Goal: Information Seeking & Learning: Learn about a topic

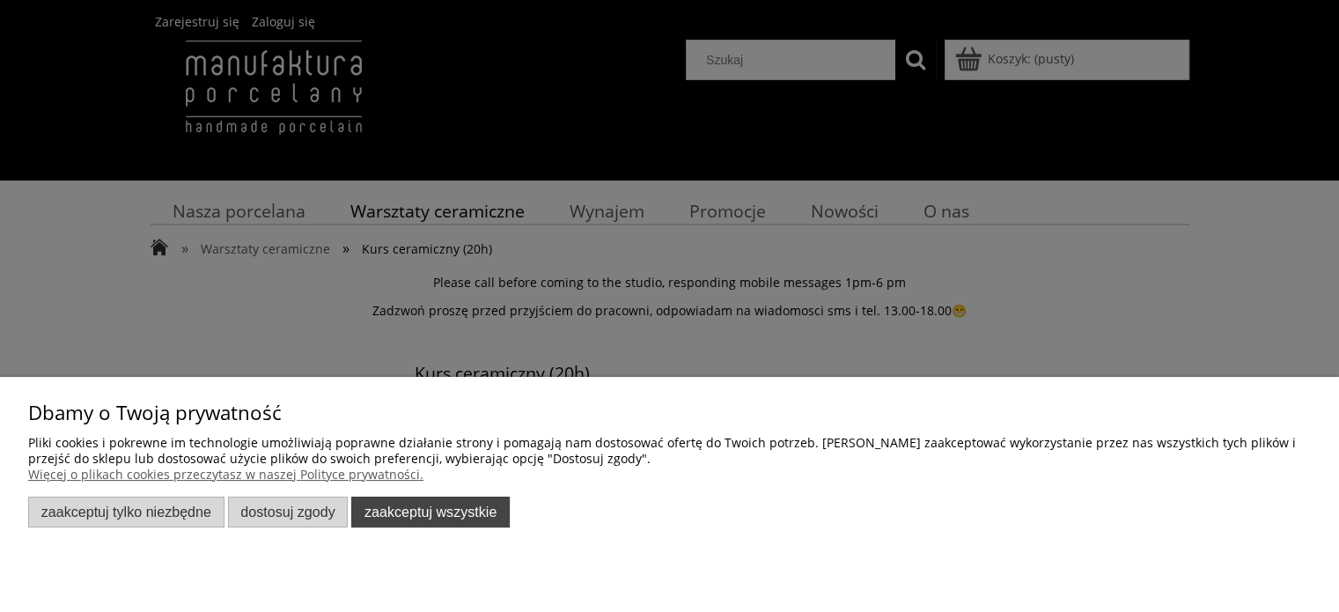
click at [368, 511] on button "Zaakceptuj wszystkie" at bounding box center [430, 512] width 159 height 31
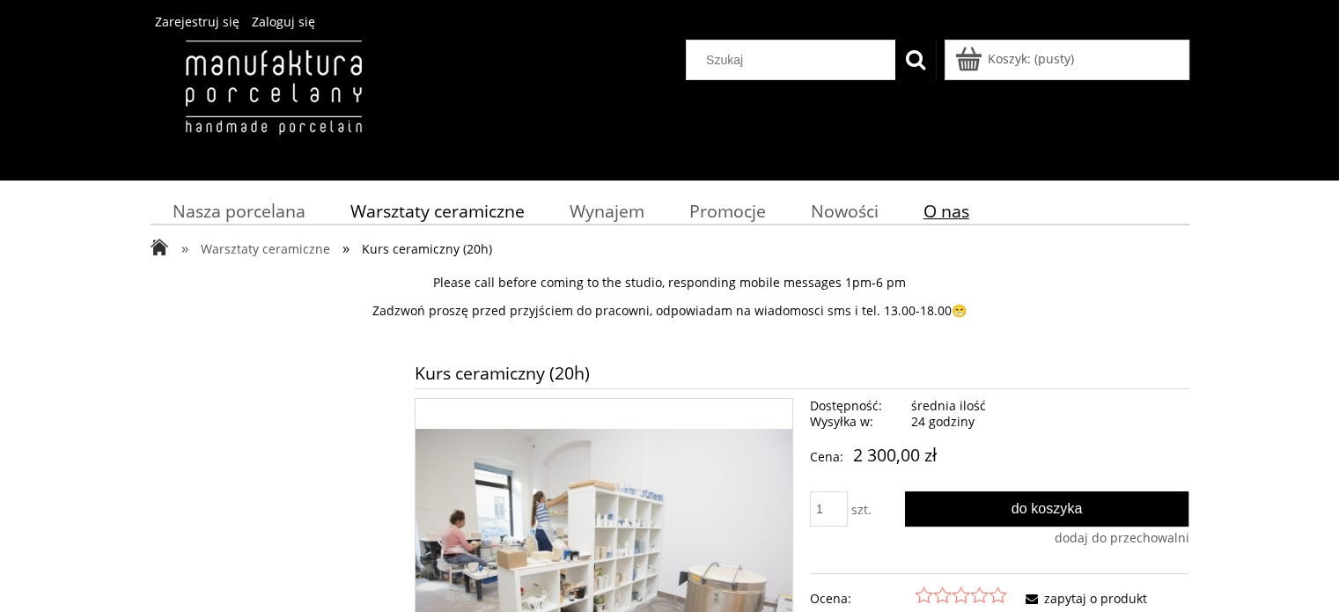
click at [944, 210] on span "O nas" at bounding box center [947, 211] width 46 height 24
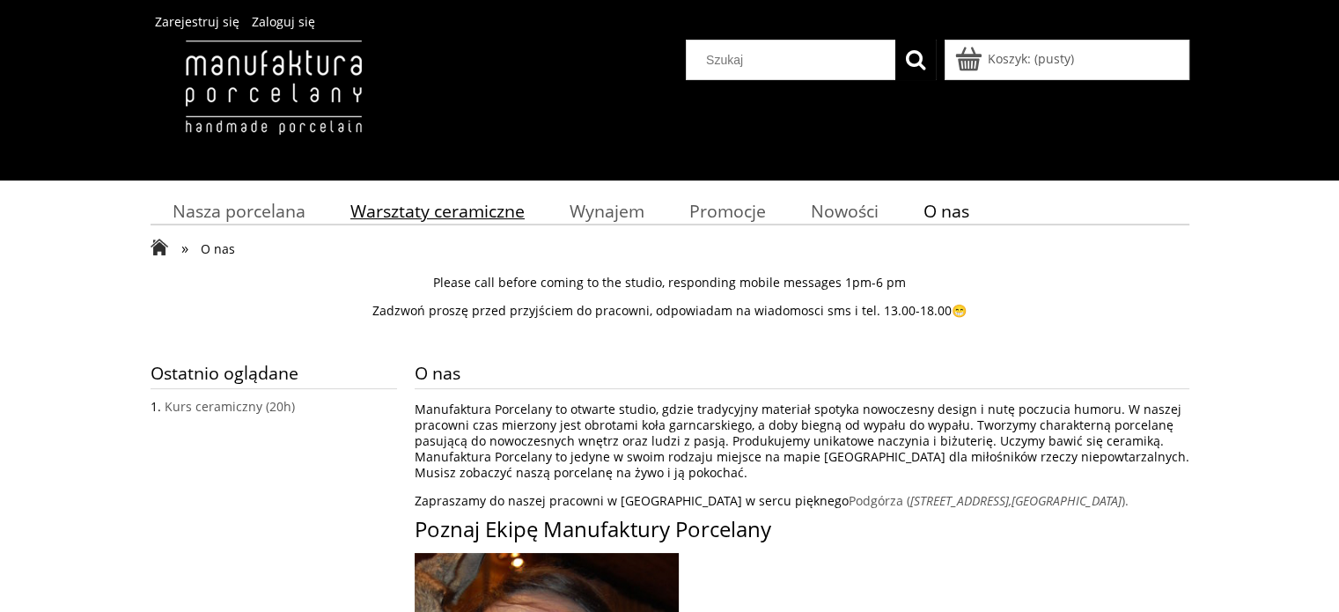
click at [412, 219] on span "Warsztaty ceramiczne" at bounding box center [437, 211] width 174 height 24
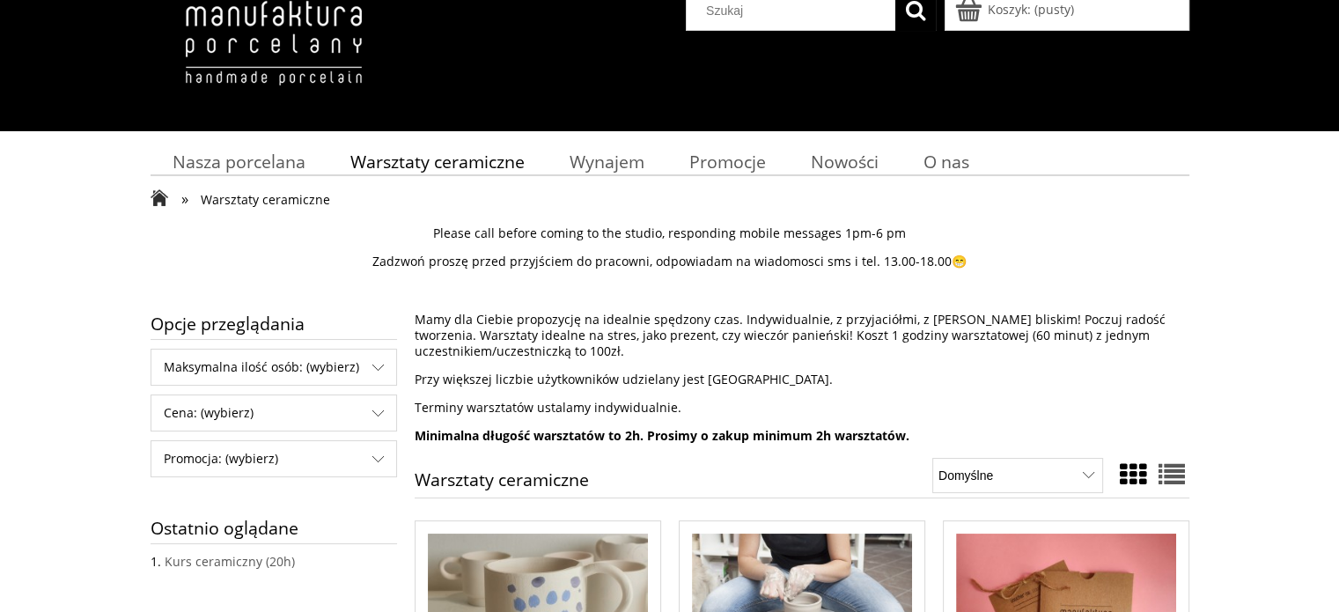
scroll to position [64, 0]
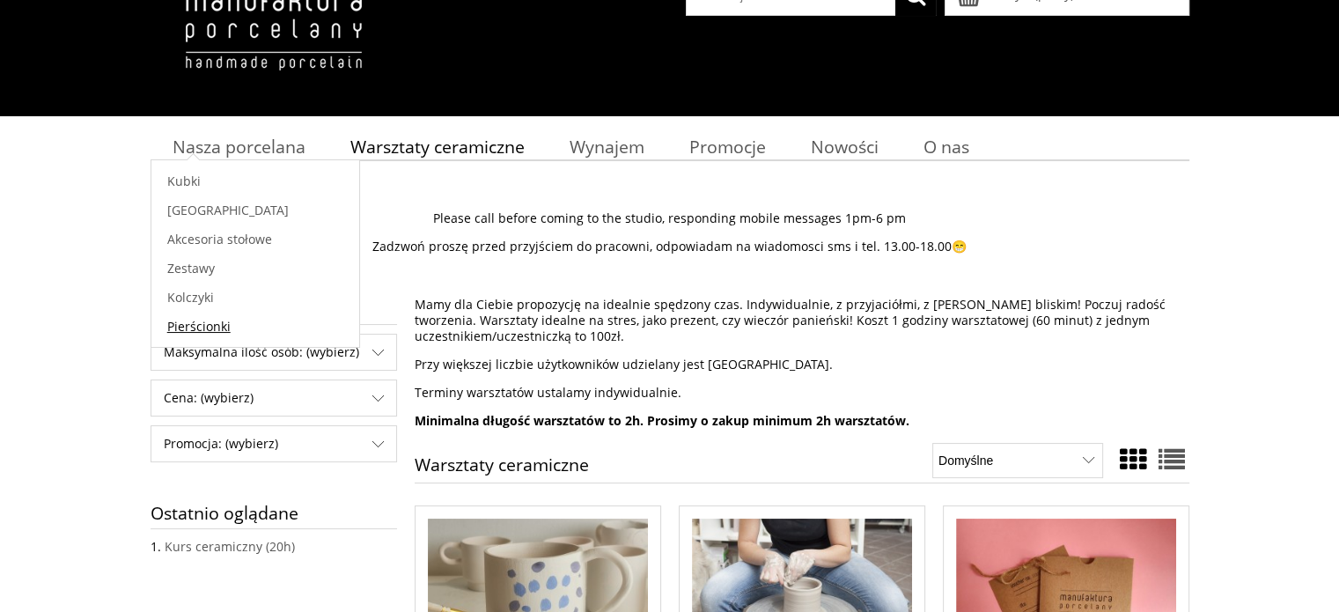
click at [195, 331] on span "Pierścionki" at bounding box center [198, 326] width 63 height 17
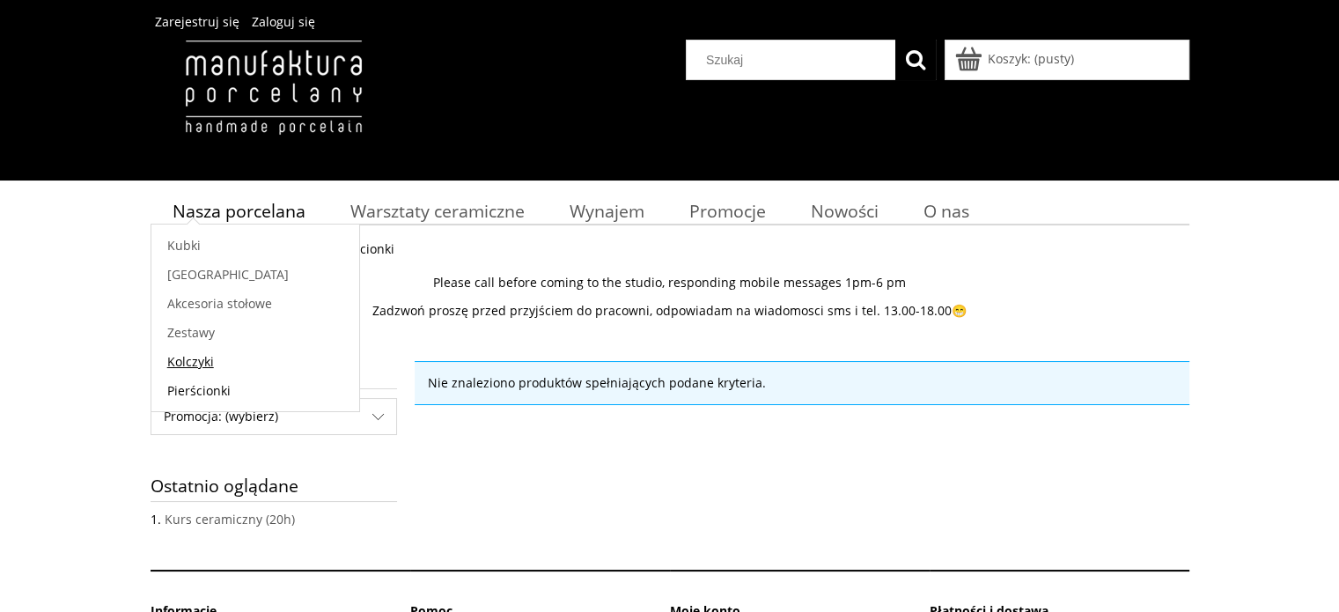
click at [207, 358] on span "Kolczyki" at bounding box center [190, 361] width 47 height 17
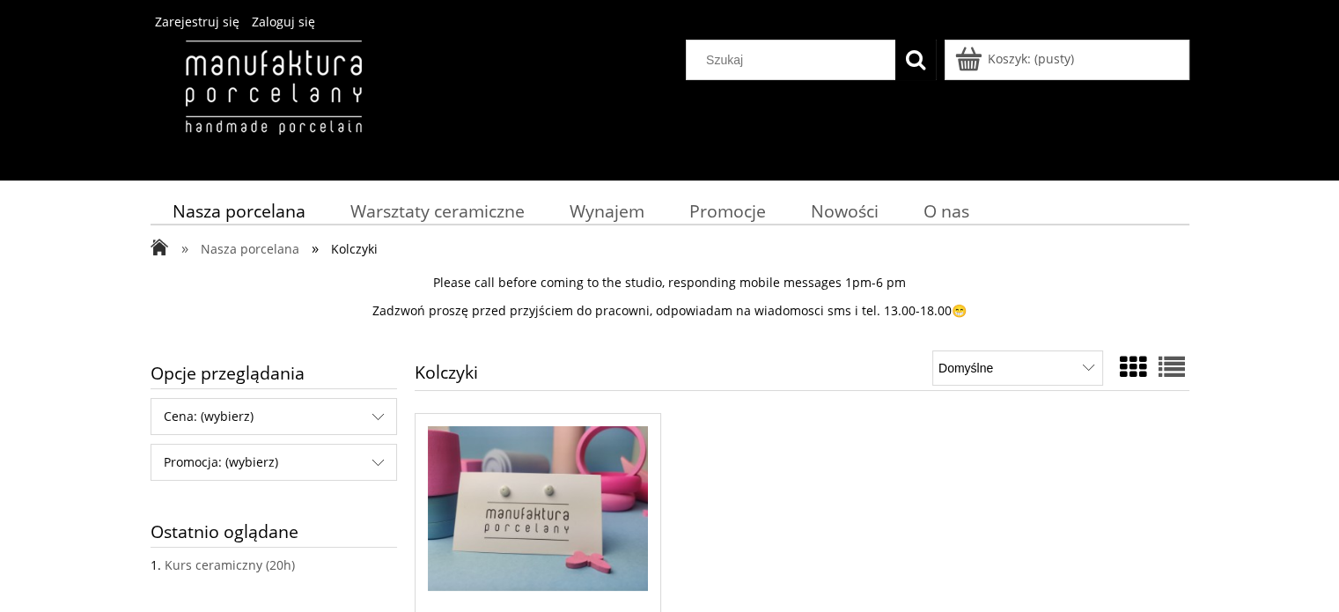
click at [513, 544] on img "Przejdź do produktu Kuleczki z nakłuciem (model B04)" at bounding box center [538, 509] width 220 height 166
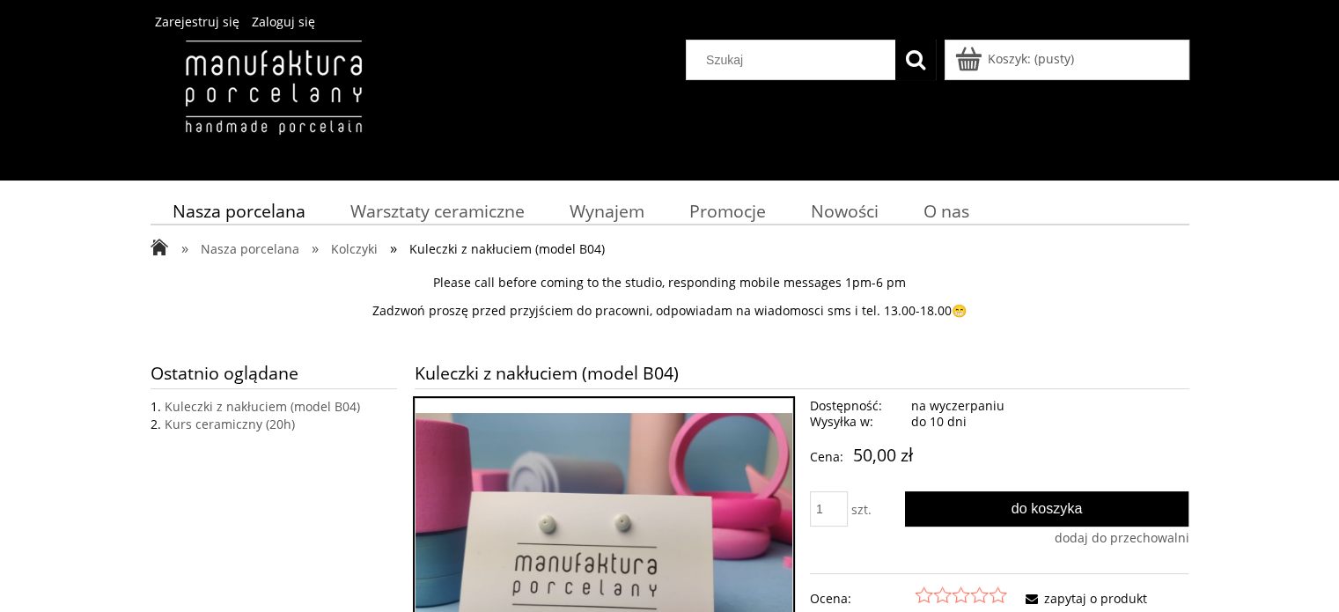
click at [593, 530] on img "IMG_20210409_214045.jpg Naciśnij Enter lub spację, aby otworzyć wybrane zdjęcie…" at bounding box center [605, 554] width 378 height 283
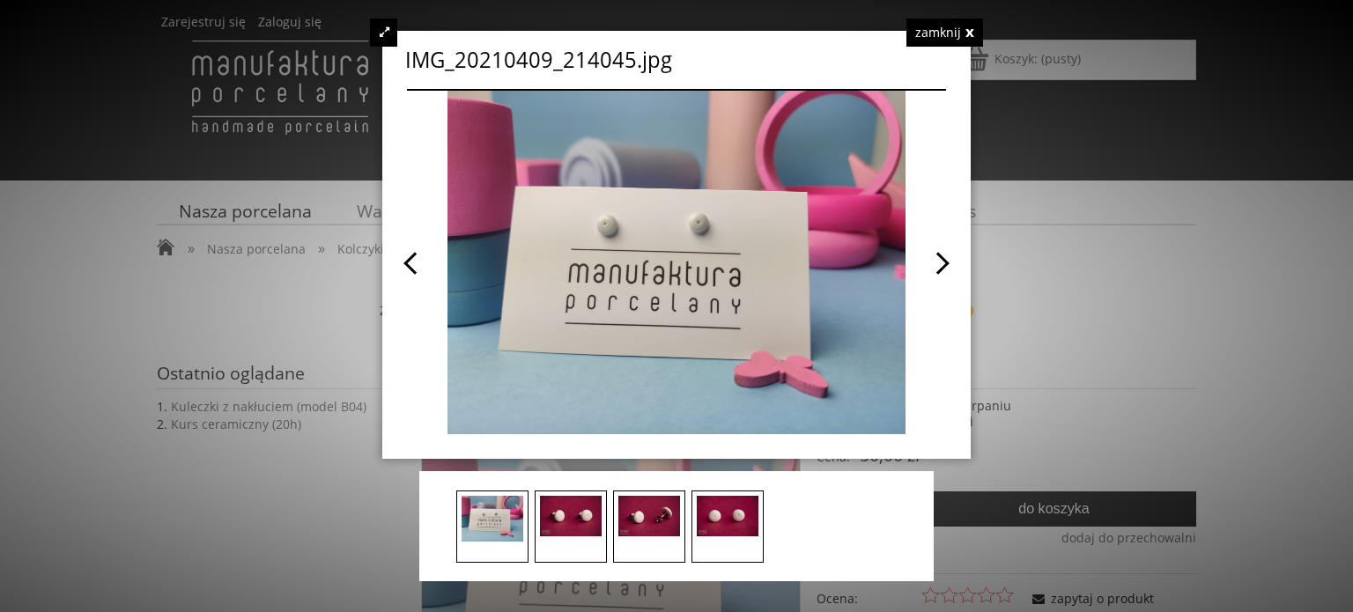
click at [561, 511] on img at bounding box center [571, 516] width 62 height 41
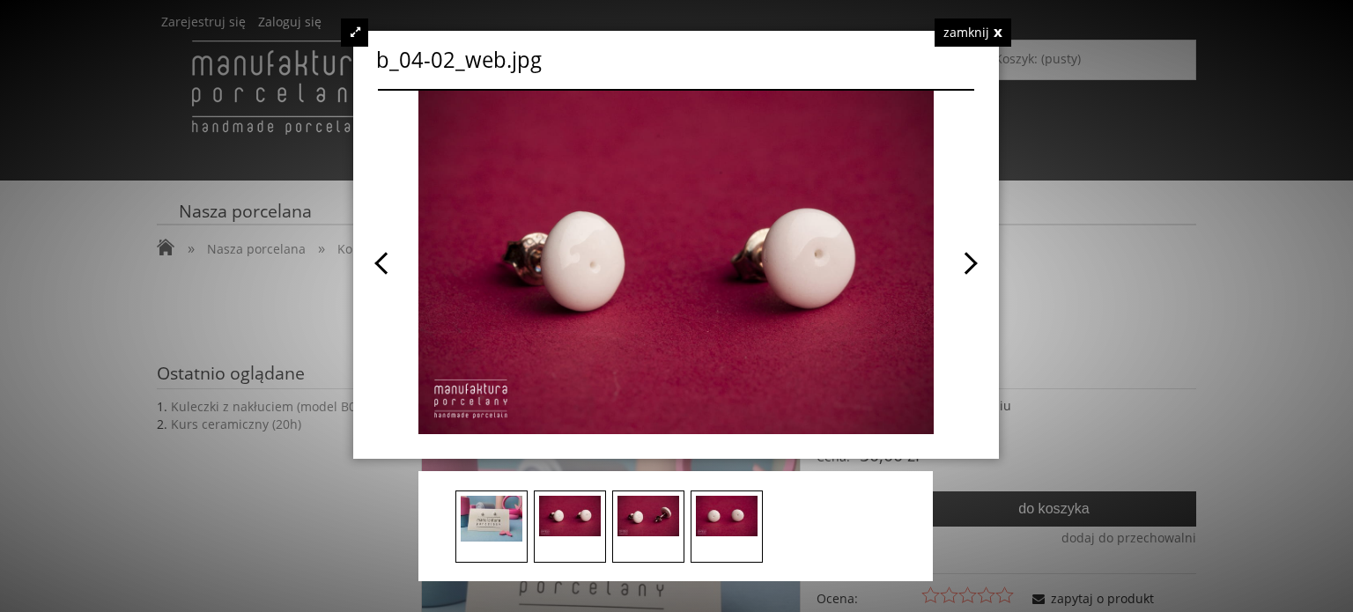
click at [635, 511] on img at bounding box center [648, 516] width 62 height 41
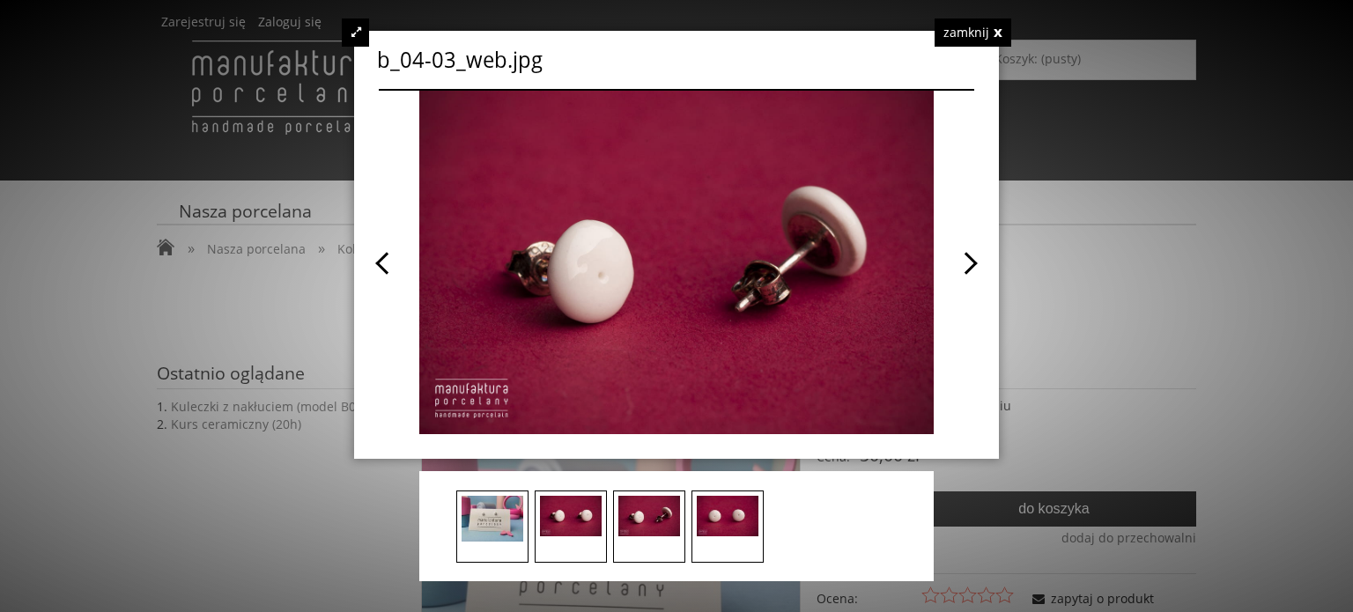
click at [970, 30] on div "zamknij" at bounding box center [972, 32] width 77 height 28
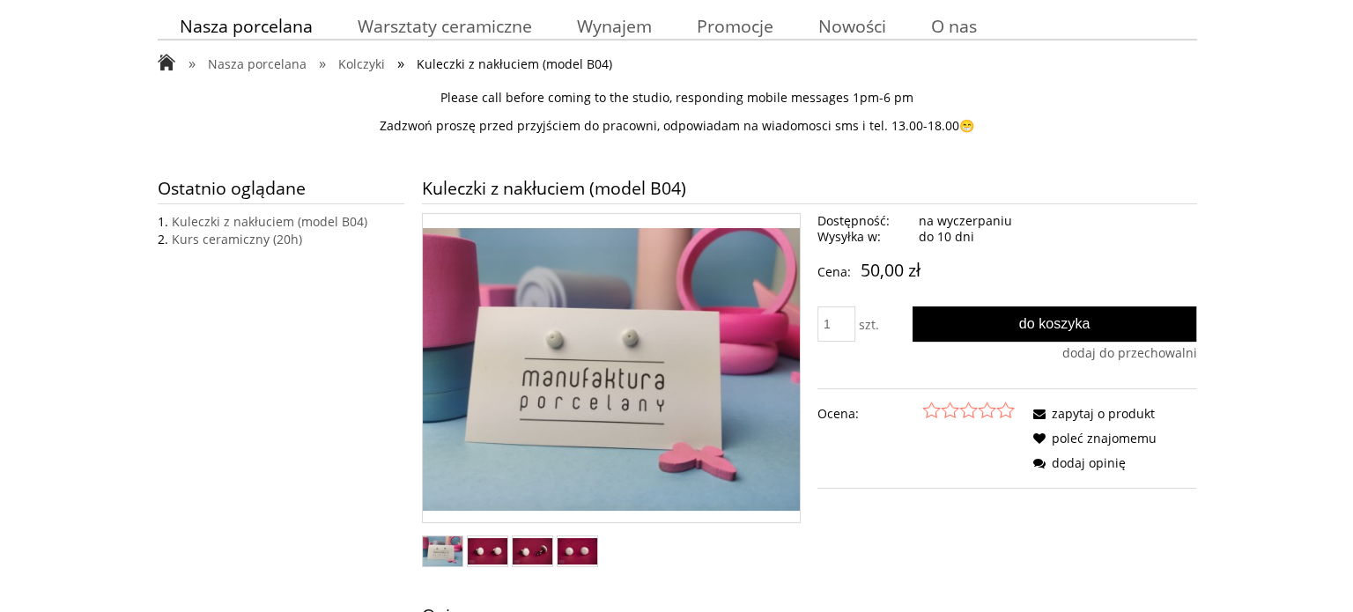
scroll to position [211, 0]
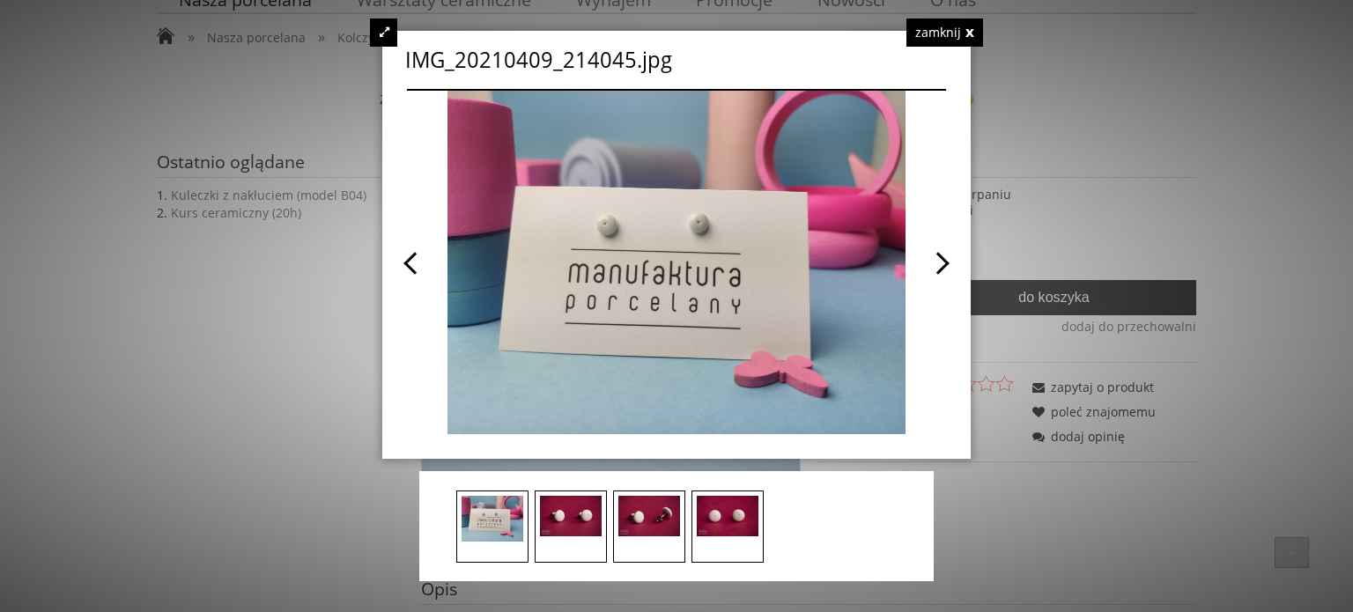
click at [664, 214] on span at bounding box center [541, 262] width 269 height 343
